Goal: Task Accomplishment & Management: Manage account settings

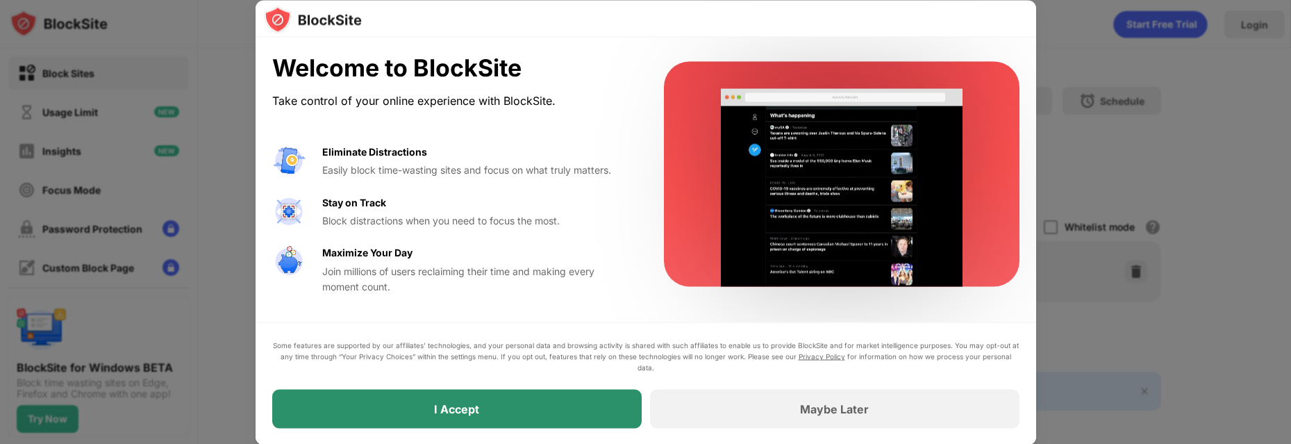
click at [595, 397] on body "Block Sites Usage Limit Insights Focus Mode Password Protection Custom Block Pa…" at bounding box center [645, 222] width 1291 height 444
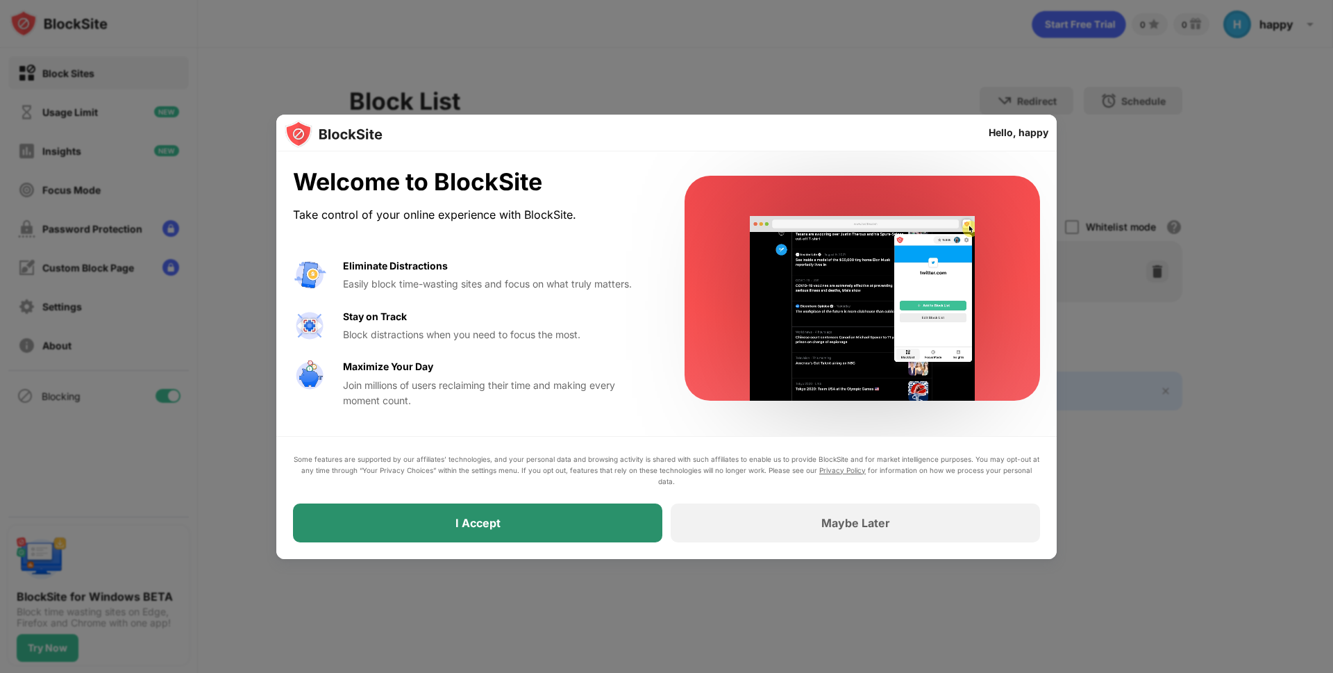
click at [575, 532] on div "I Accept" at bounding box center [477, 523] width 369 height 39
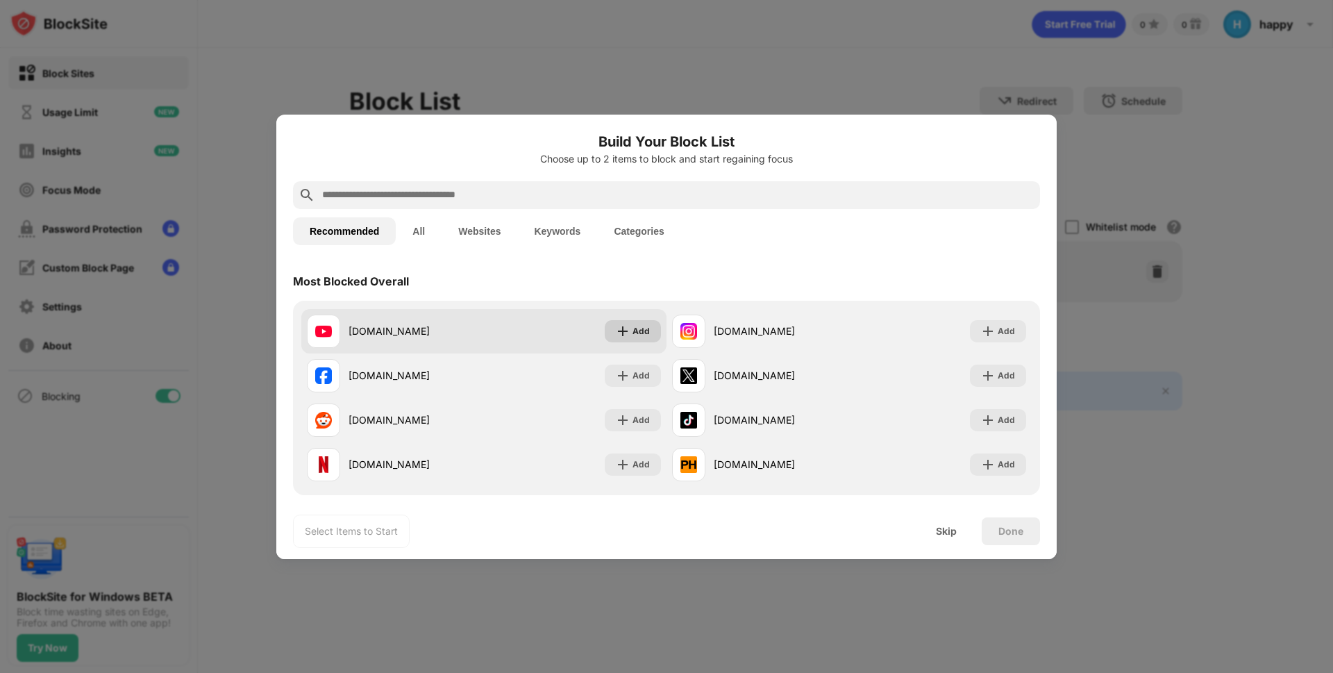
click at [633, 338] on div "Add" at bounding box center [641, 331] width 17 height 14
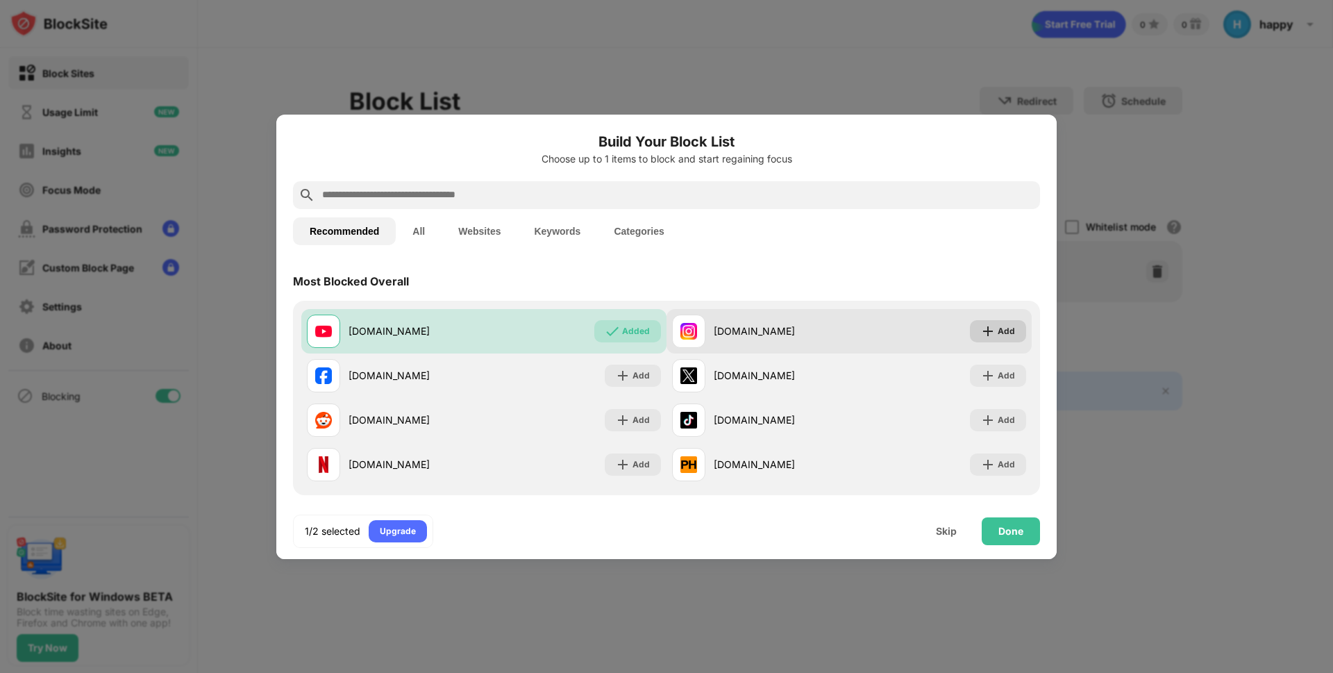
click at [987, 323] on div "Add" at bounding box center [998, 331] width 56 height 22
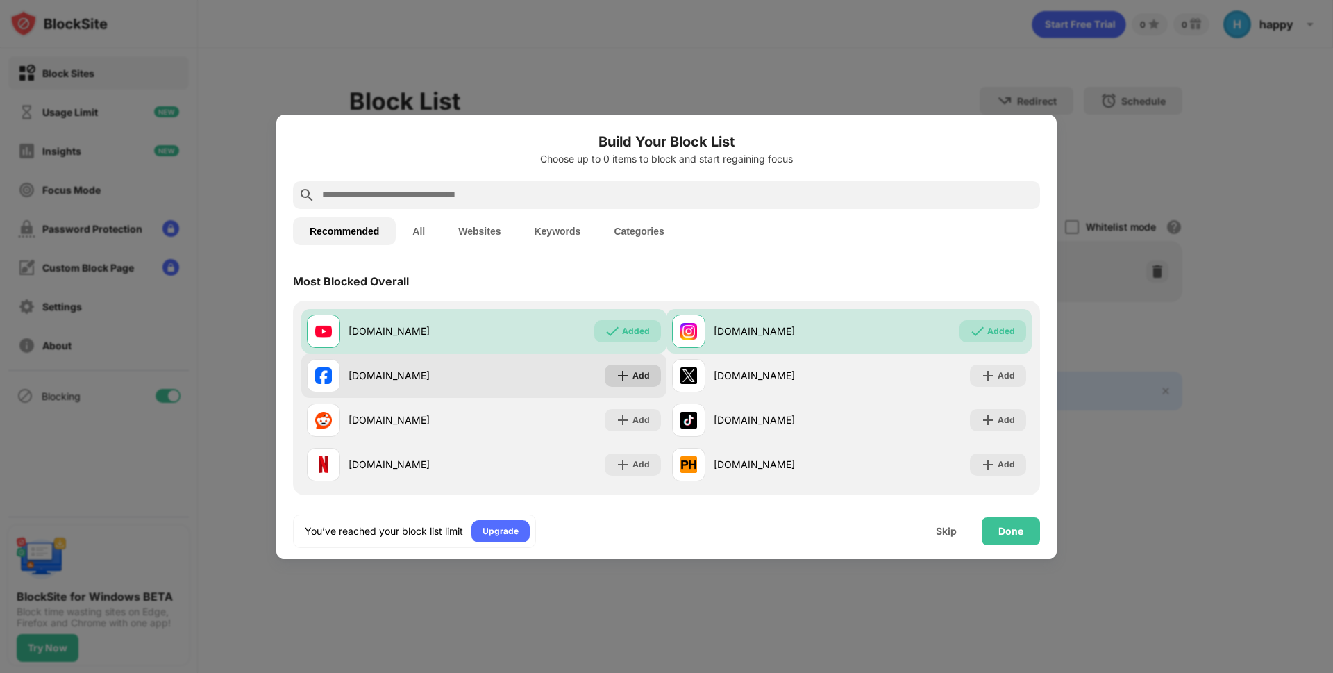
click at [622, 381] on img at bounding box center [623, 376] width 14 height 14
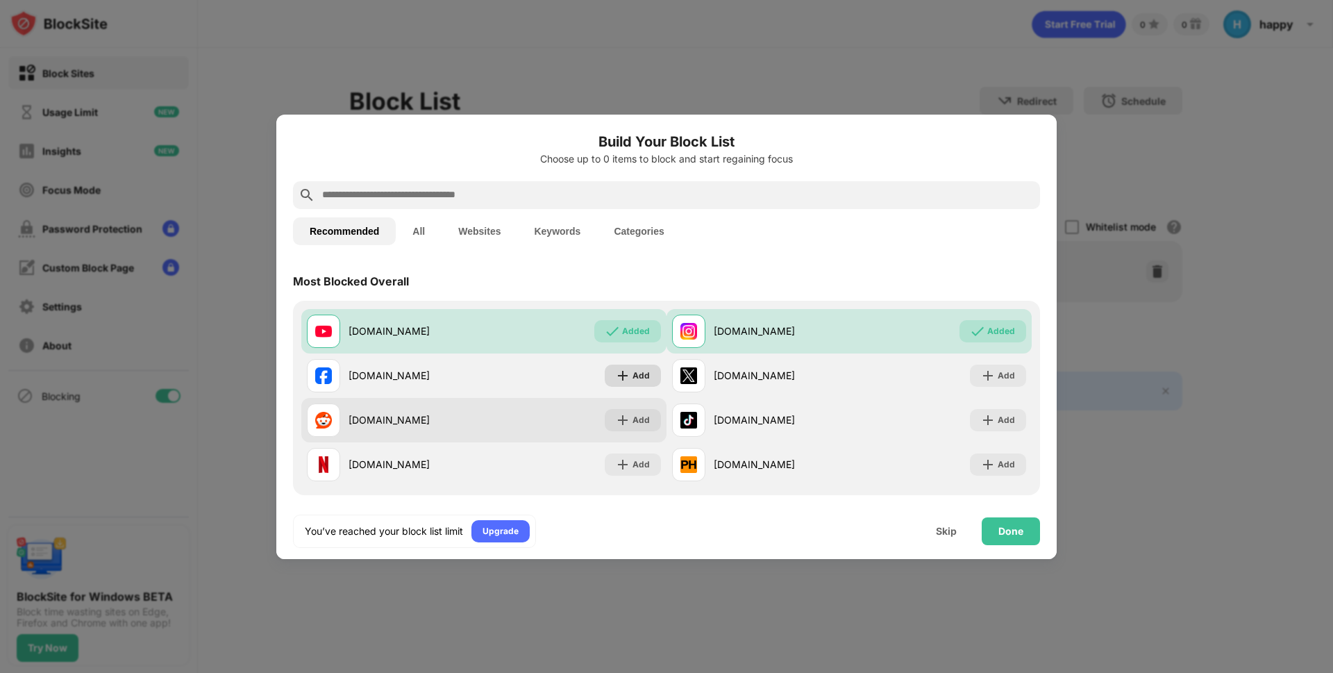
click at [632, 415] on body "Block Sites Usage Limit Insights Focus Mode Password Protection Custom Block Pa…" at bounding box center [666, 336] width 1333 height 673
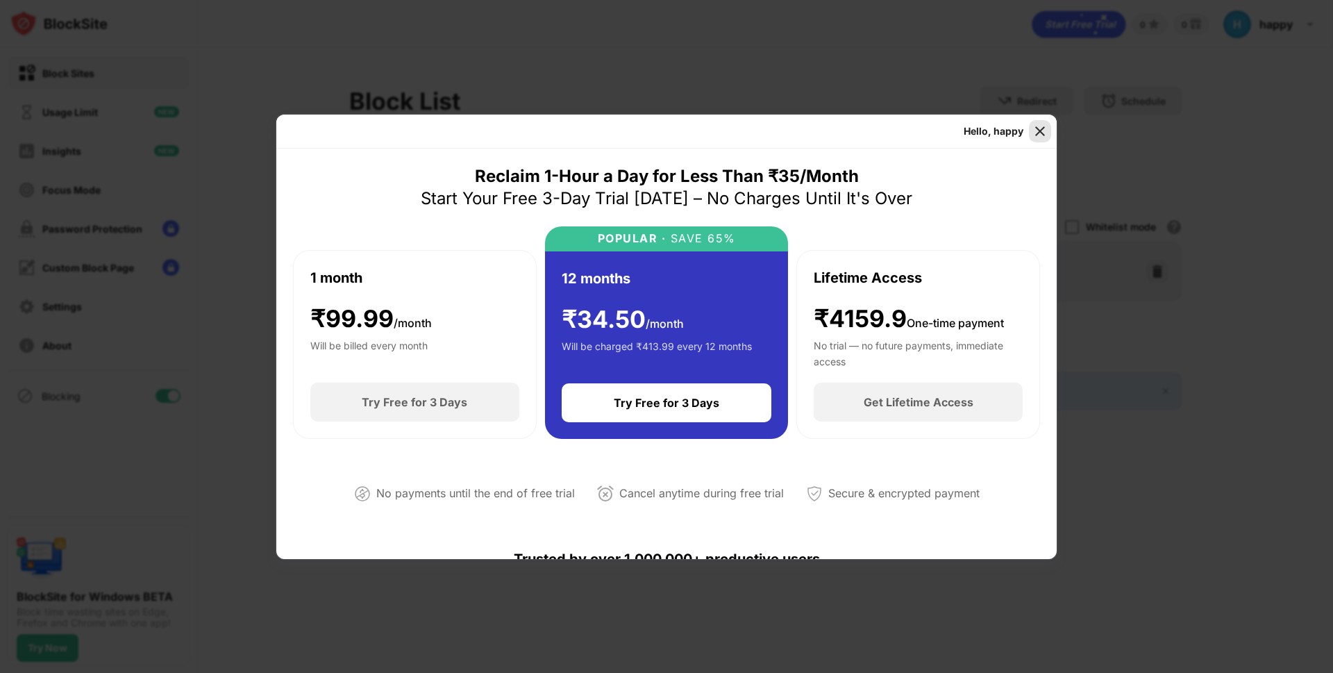
click at [1045, 128] on img at bounding box center [1040, 131] width 14 height 14
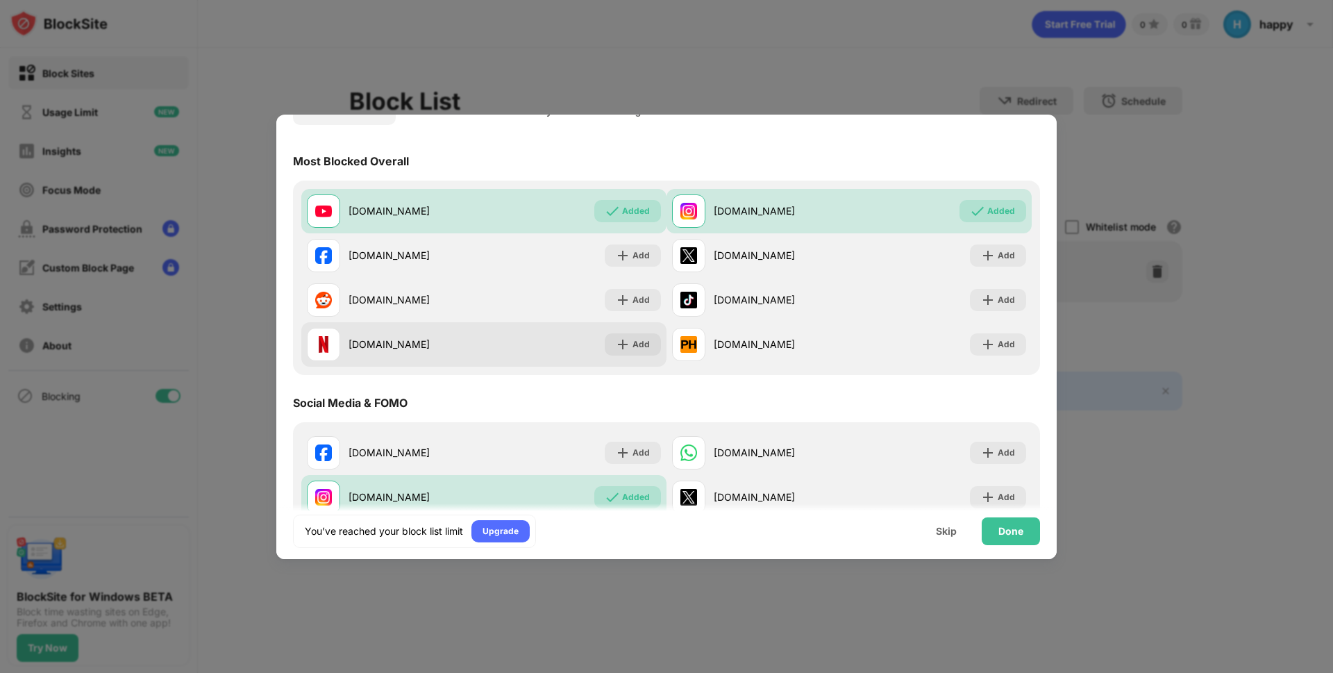
scroll to position [139, 0]
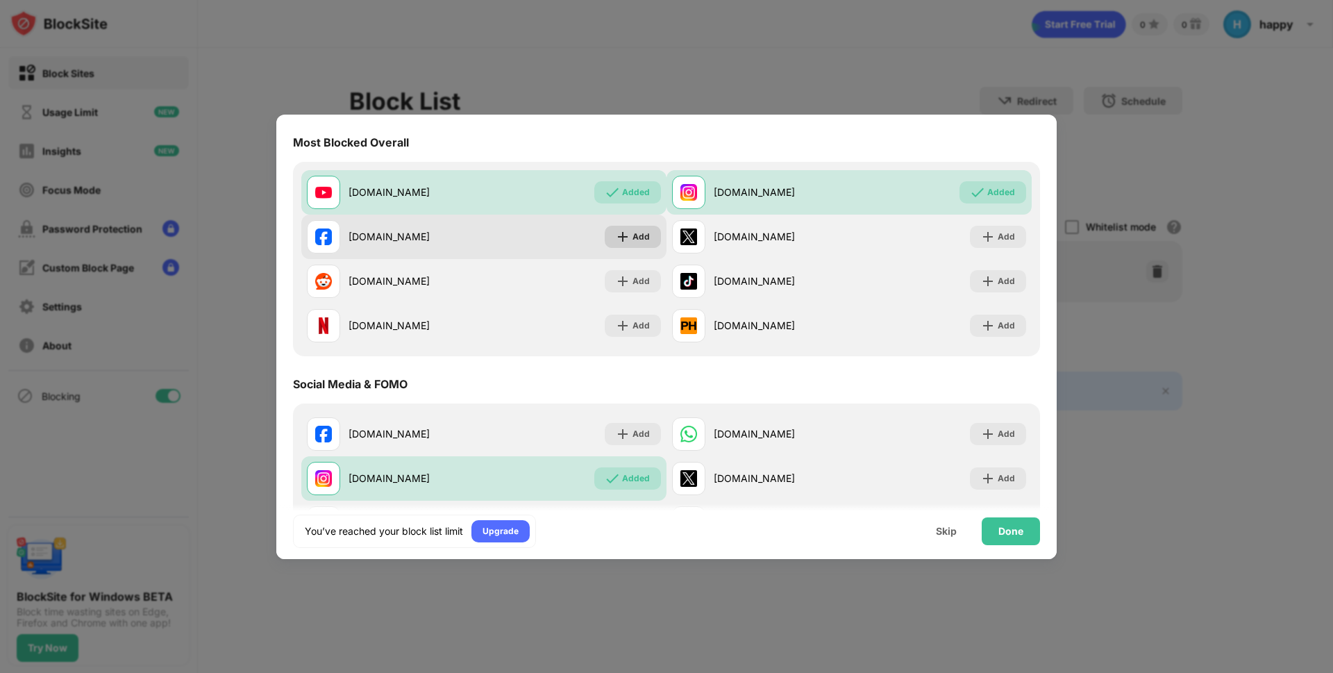
click at [642, 235] on div "Add" at bounding box center [641, 237] width 17 height 14
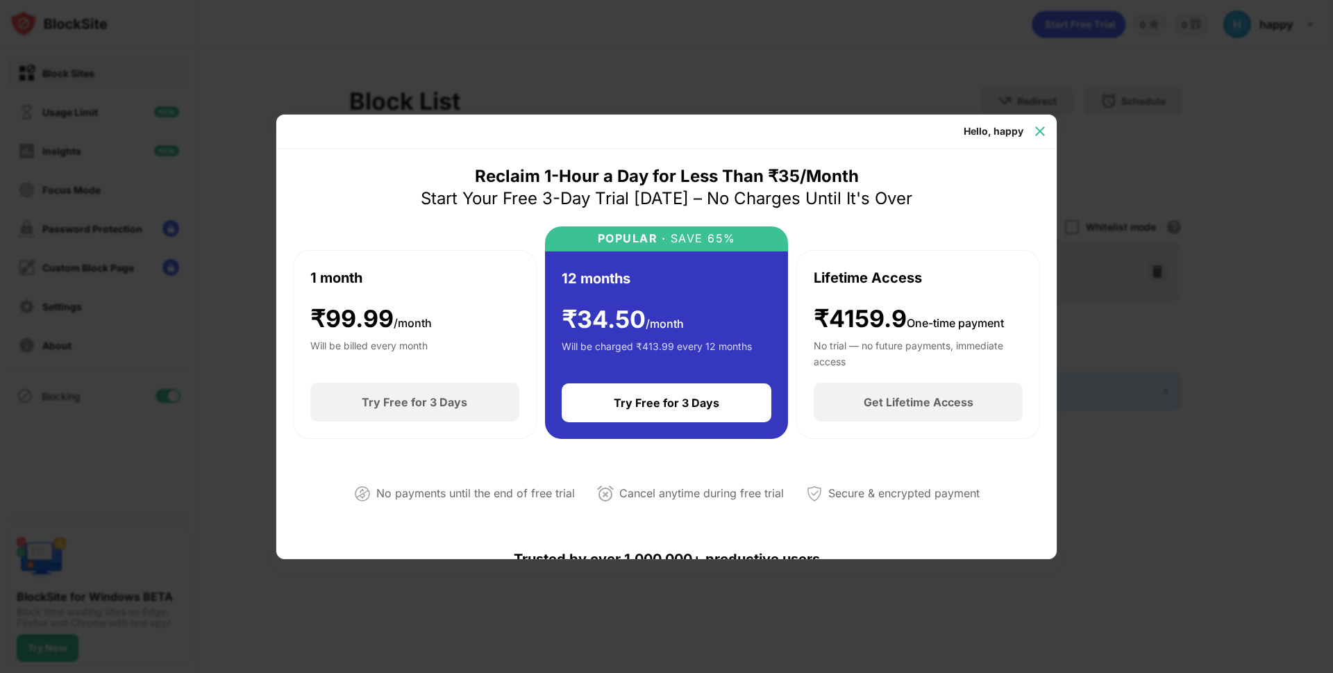
click at [1050, 128] on div at bounding box center [1040, 131] width 22 height 22
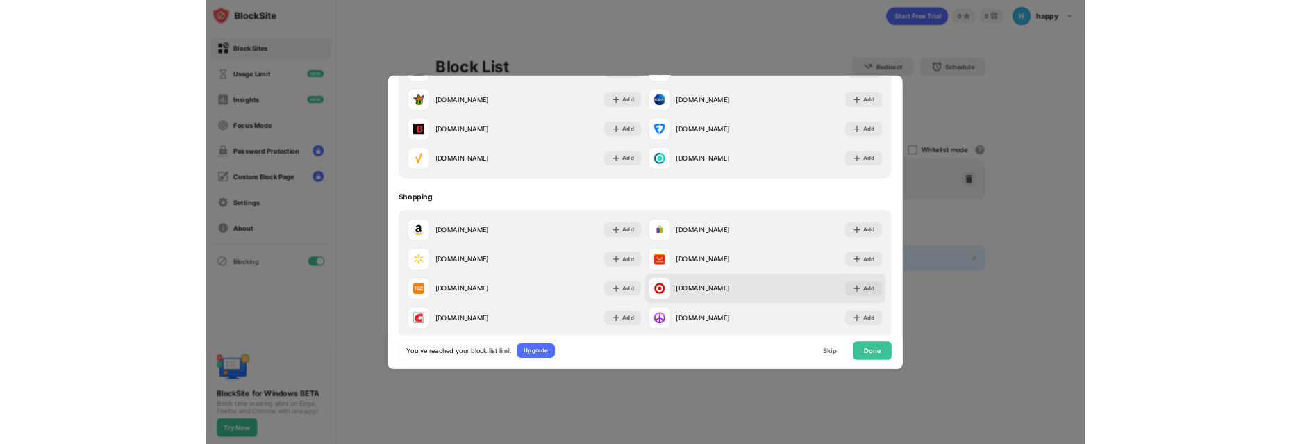
scroll to position [1456, 0]
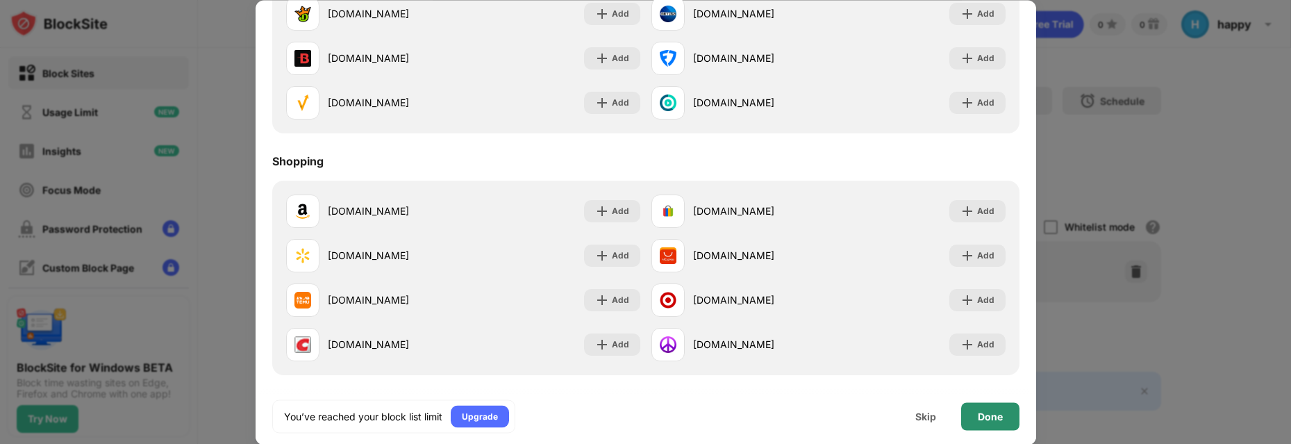
click at [976, 415] on div "Done" at bounding box center [990, 416] width 58 height 28
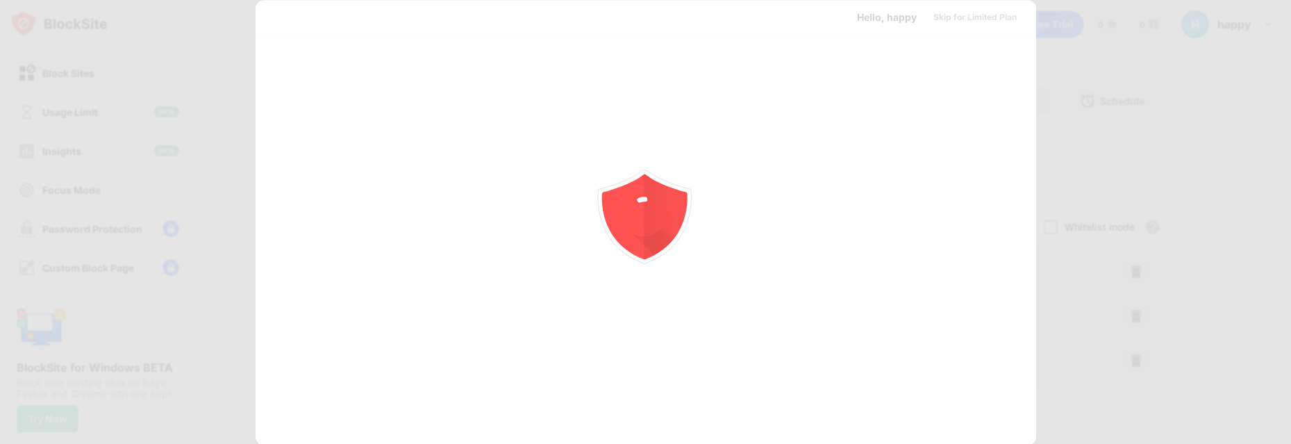
scroll to position [0, 0]
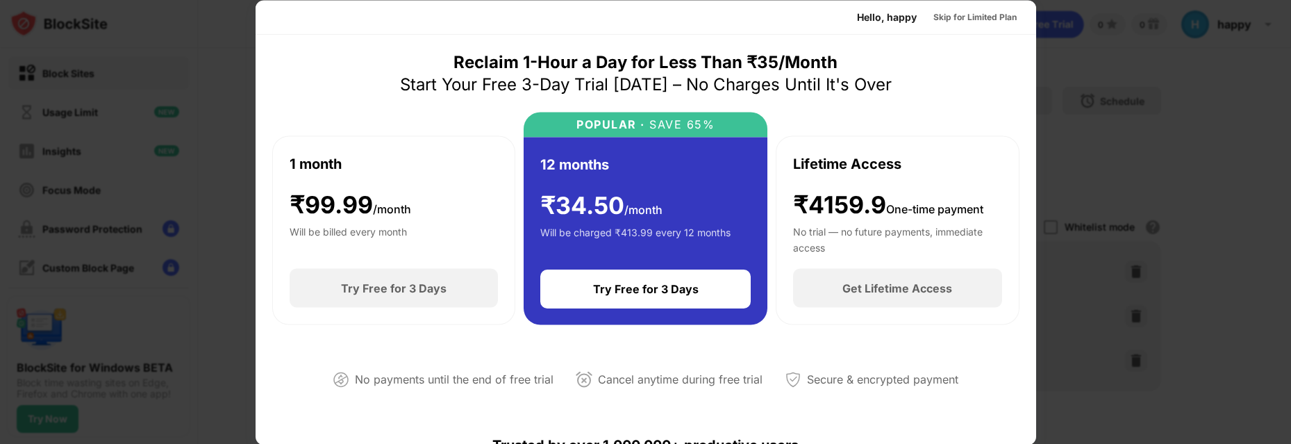
click at [1211, 82] on div at bounding box center [645, 222] width 1291 height 444
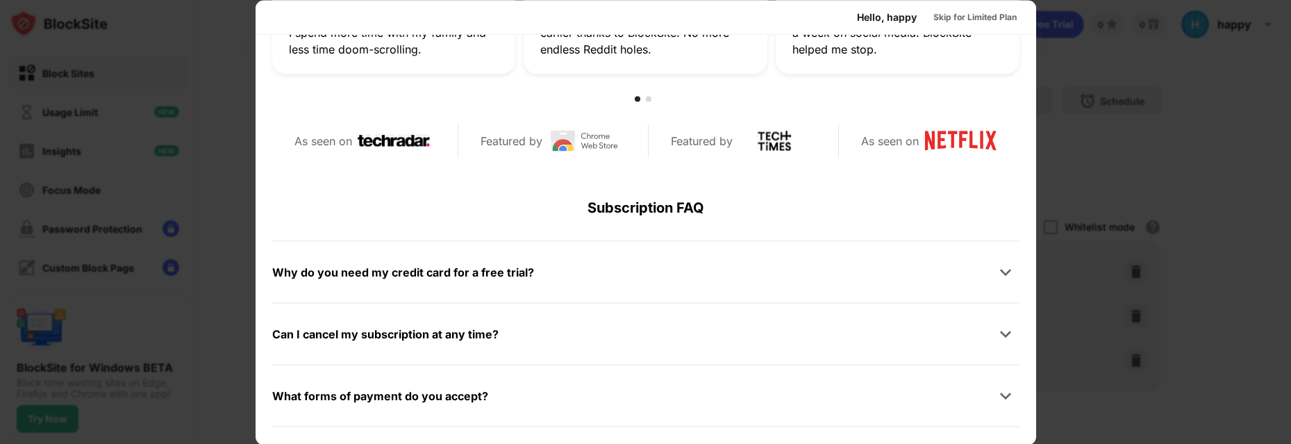
scroll to position [625, 0]
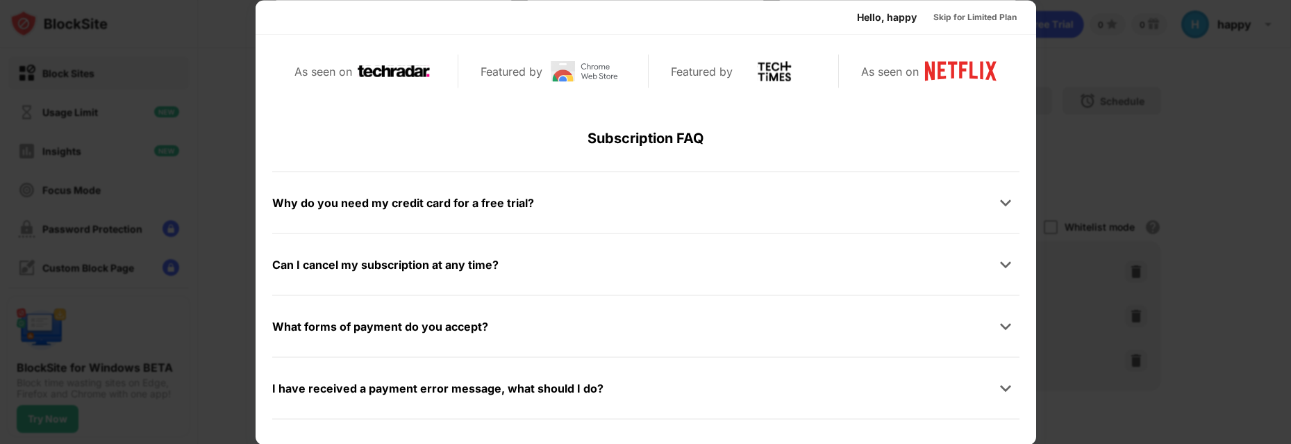
click at [1202, 72] on div at bounding box center [645, 222] width 1291 height 444
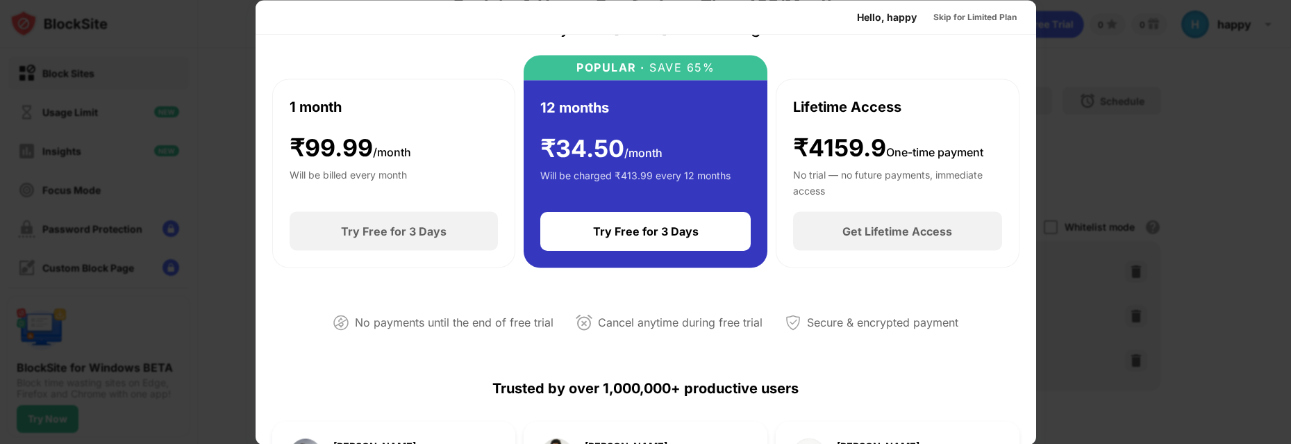
scroll to position [0, 0]
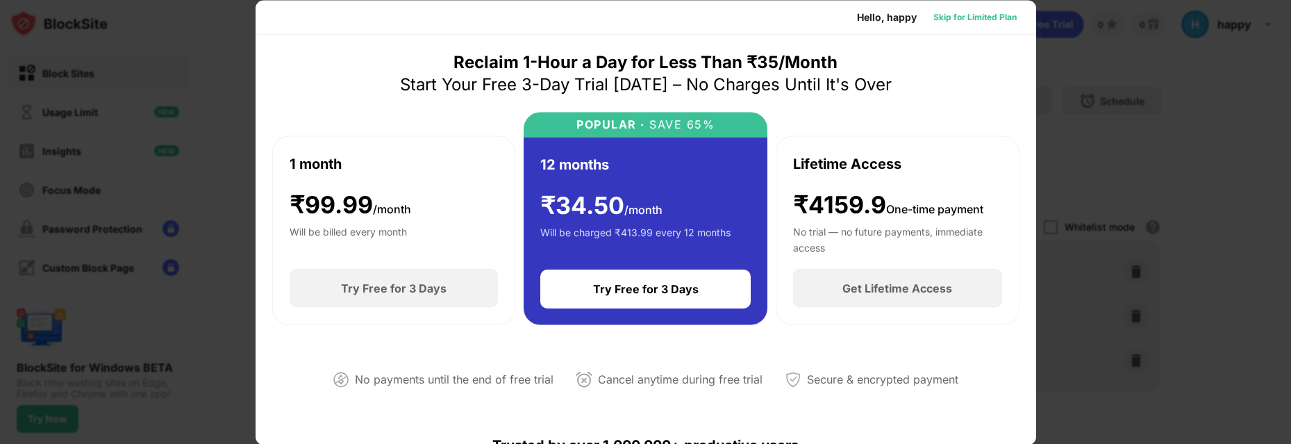
click at [991, 21] on div "Skip for Limited Plan" at bounding box center [974, 17] width 83 height 14
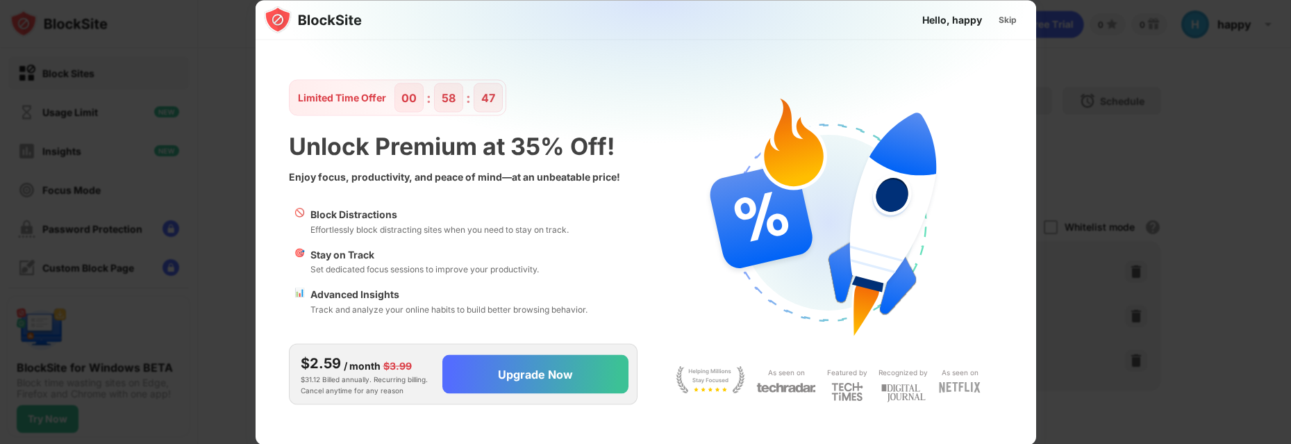
click at [1009, 23] on div "Skip" at bounding box center [1008, 20] width 18 height 14
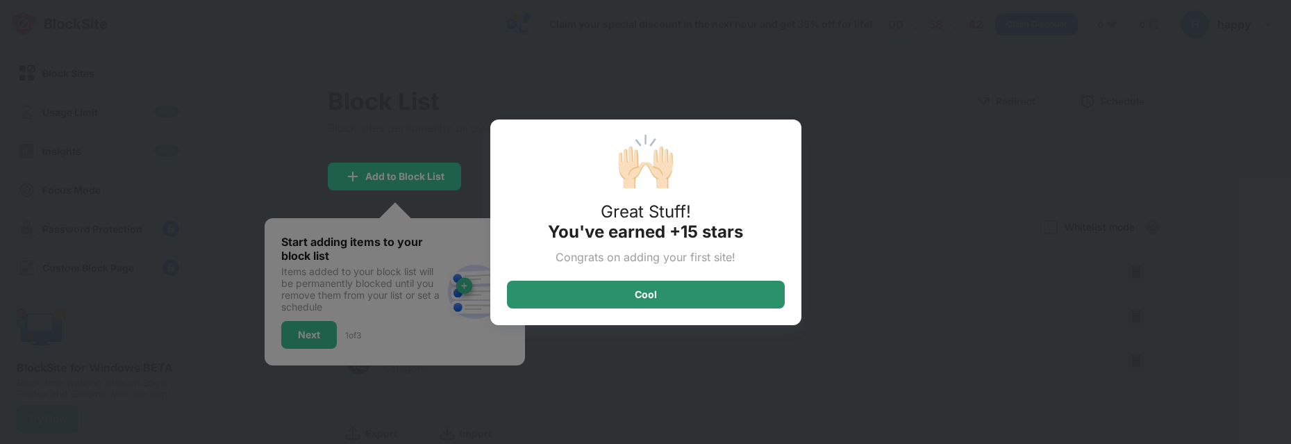
click at [718, 288] on div "Cool" at bounding box center [646, 295] width 278 height 28
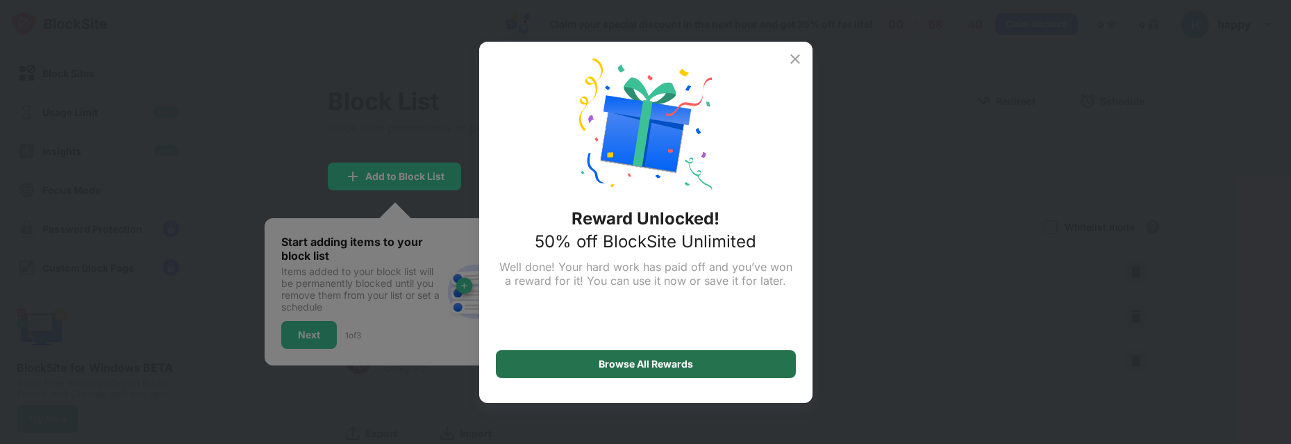
click at [544, 353] on div "Browse All Rewards" at bounding box center [646, 364] width 300 height 28
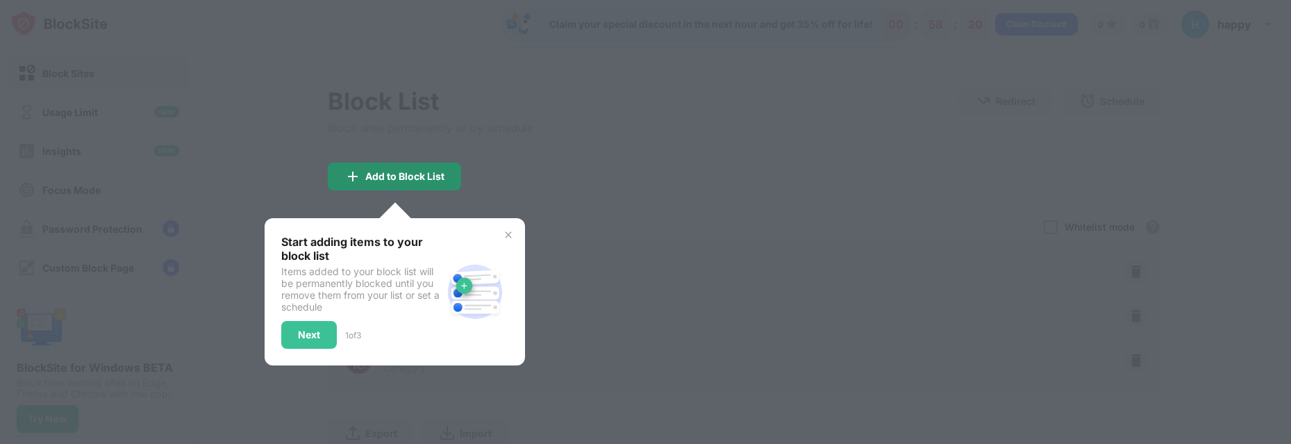
click at [392, 176] on div "Add to Block List" at bounding box center [404, 176] width 79 height 11
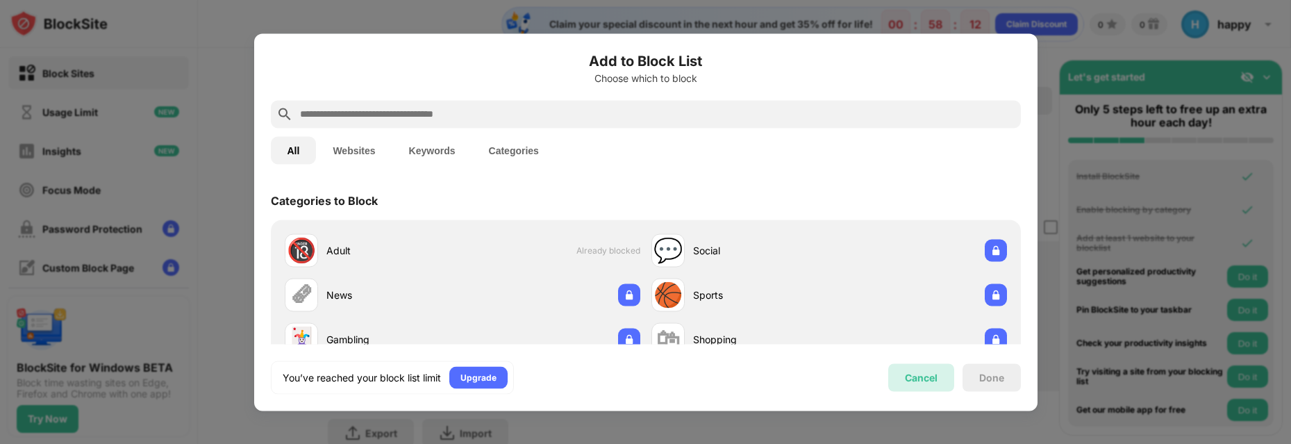
click at [901, 374] on div "Cancel" at bounding box center [921, 377] width 66 height 28
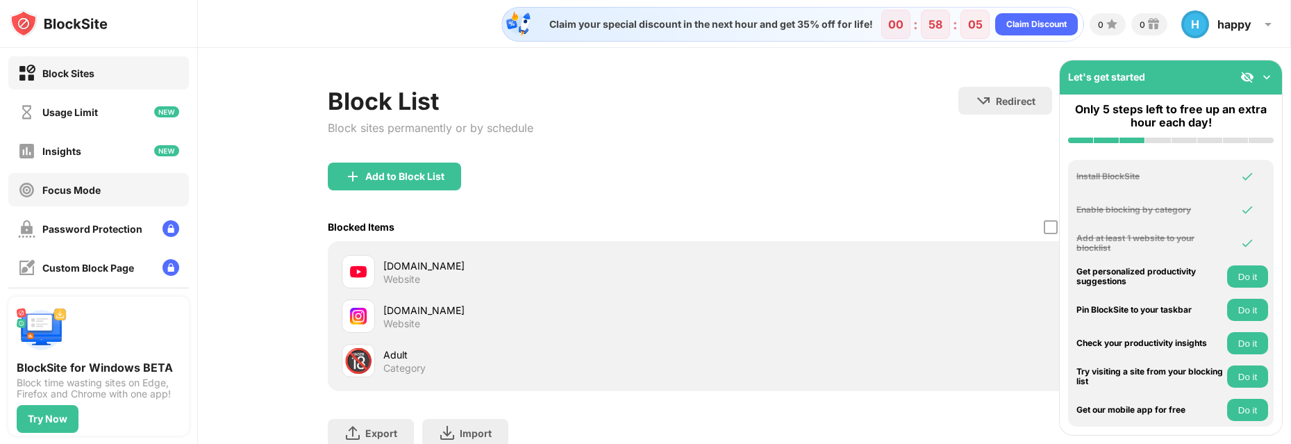
click at [83, 186] on div "Focus Mode" at bounding box center [71, 190] width 58 height 12
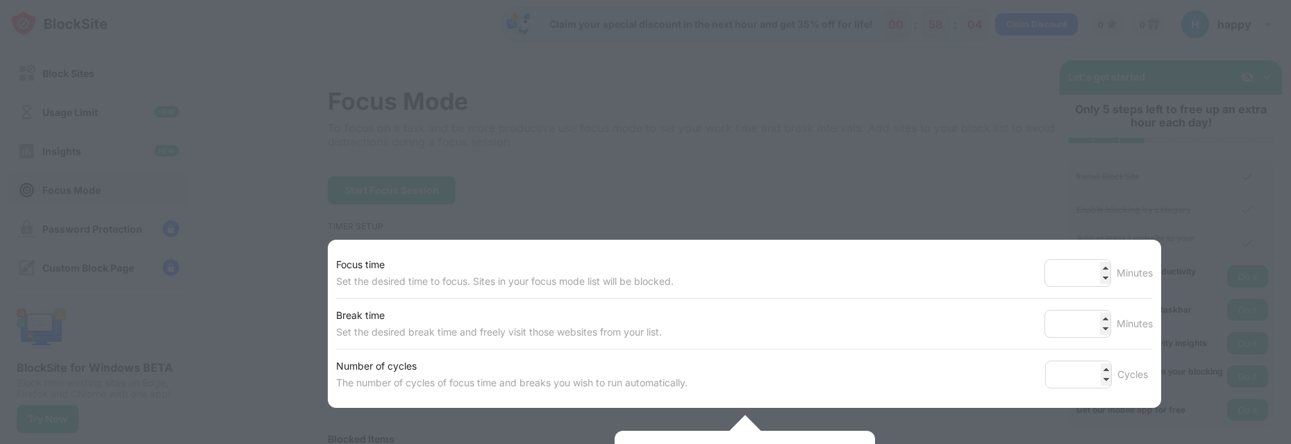
click at [585, 101] on div at bounding box center [645, 222] width 1291 height 444
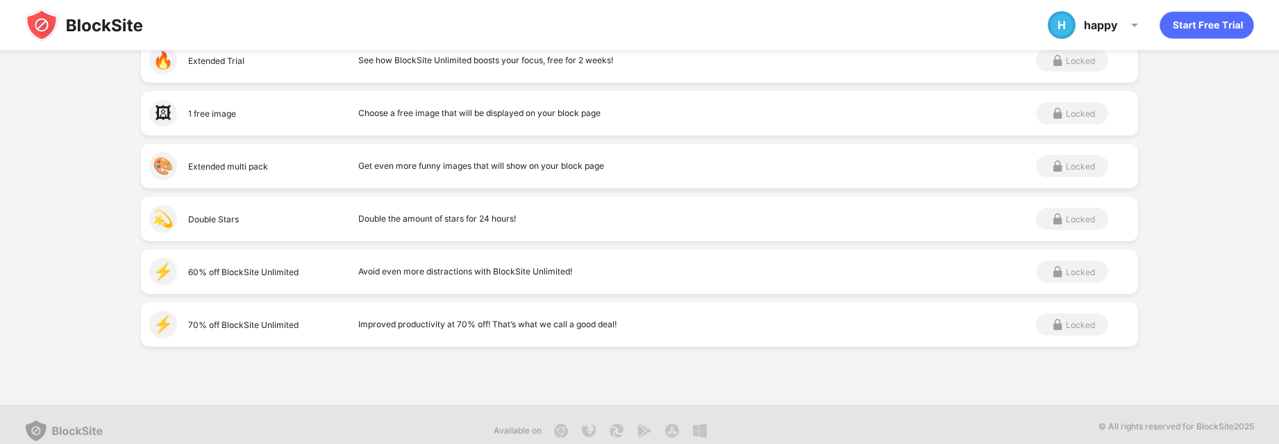
scroll to position [735, 0]
